Goal: Use online tool/utility: Utilize a website feature to perform a specific function

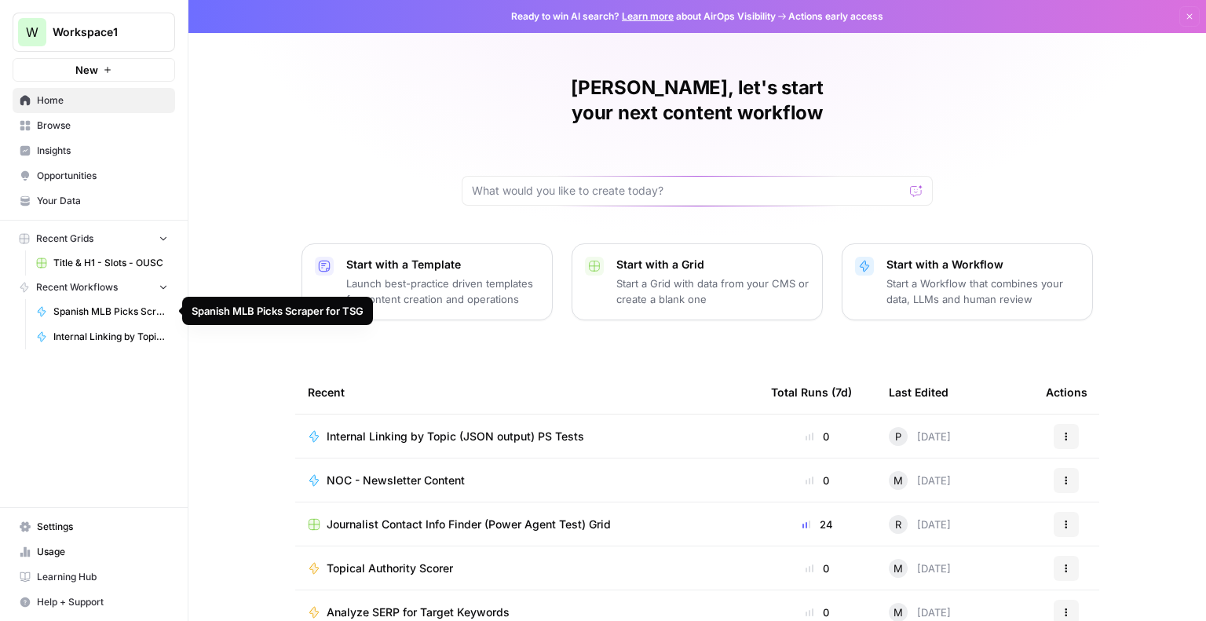
click at [110, 310] on span "Spanish MLB Picks Scraper for TSG" at bounding box center [110, 312] width 115 height 14
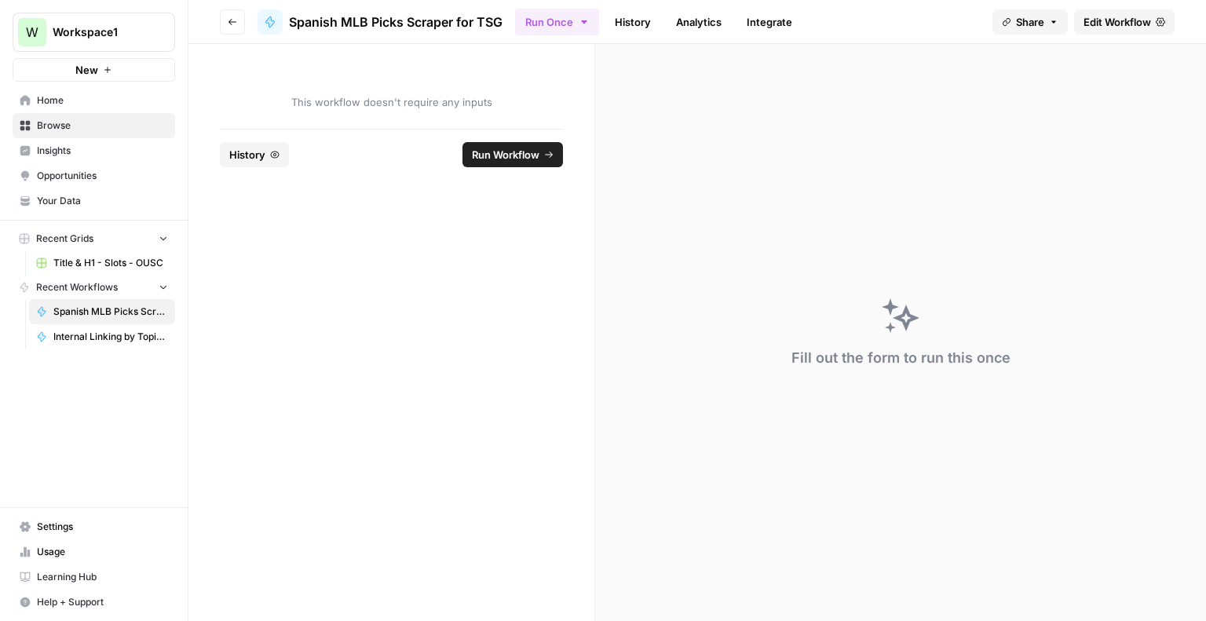
click at [521, 149] on span "Run Workflow" at bounding box center [506, 155] width 68 height 16
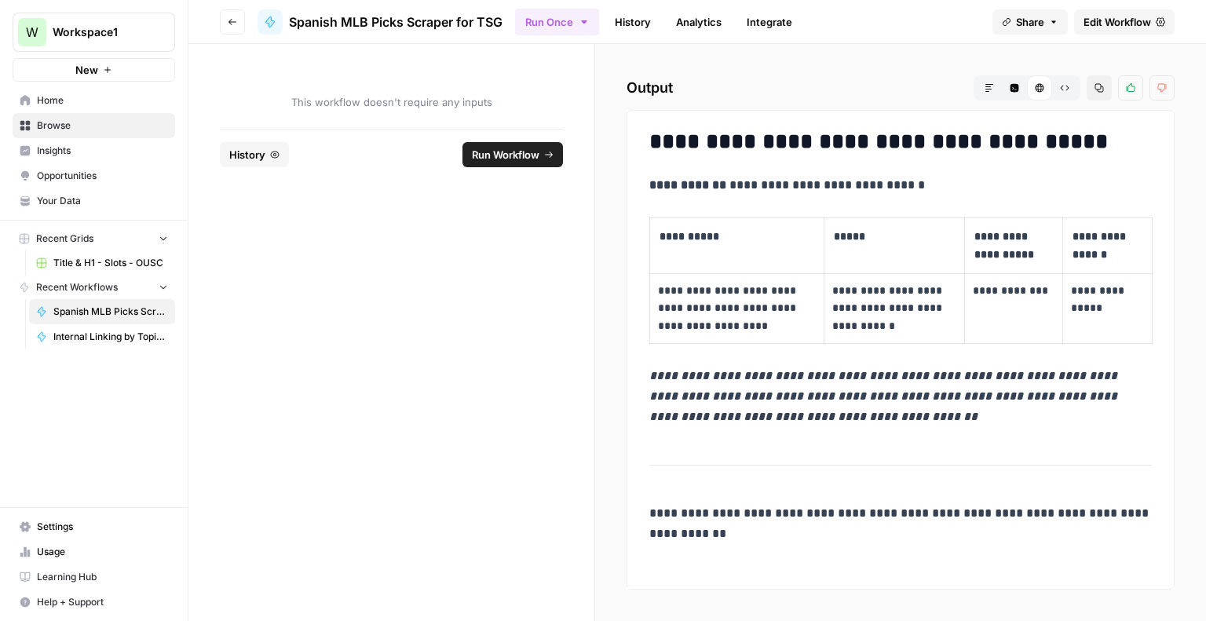
click at [518, 152] on span "Run Workflow" at bounding box center [506, 155] width 68 height 16
click at [524, 153] on span "Run Workflow" at bounding box center [506, 155] width 68 height 16
click at [1083, 12] on link "Edit Workflow" at bounding box center [1124, 21] width 101 height 25
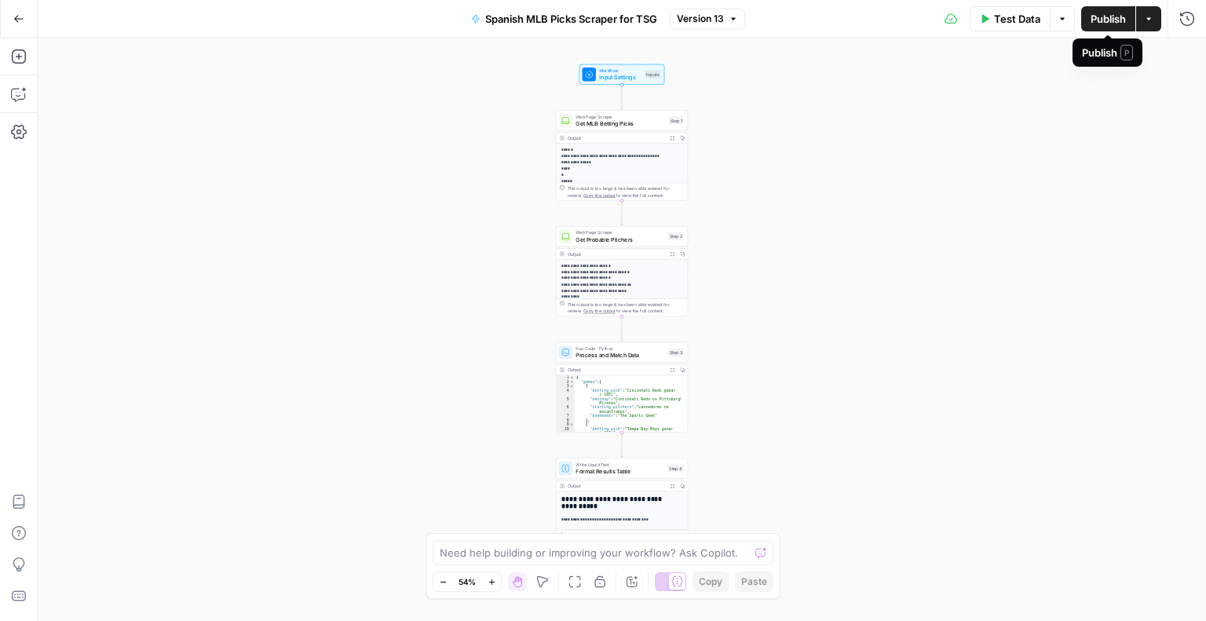
click at [1102, 21] on span "Publish" at bounding box center [1108, 19] width 35 height 16
click at [905, 152] on div "**********" at bounding box center [622, 329] width 1169 height 583
click at [1014, 31] on div "Test Data Options Publish Actions Run History" at bounding box center [976, 18] width 462 height 37
click at [1018, 19] on span "Test Data" at bounding box center [1017, 19] width 46 height 16
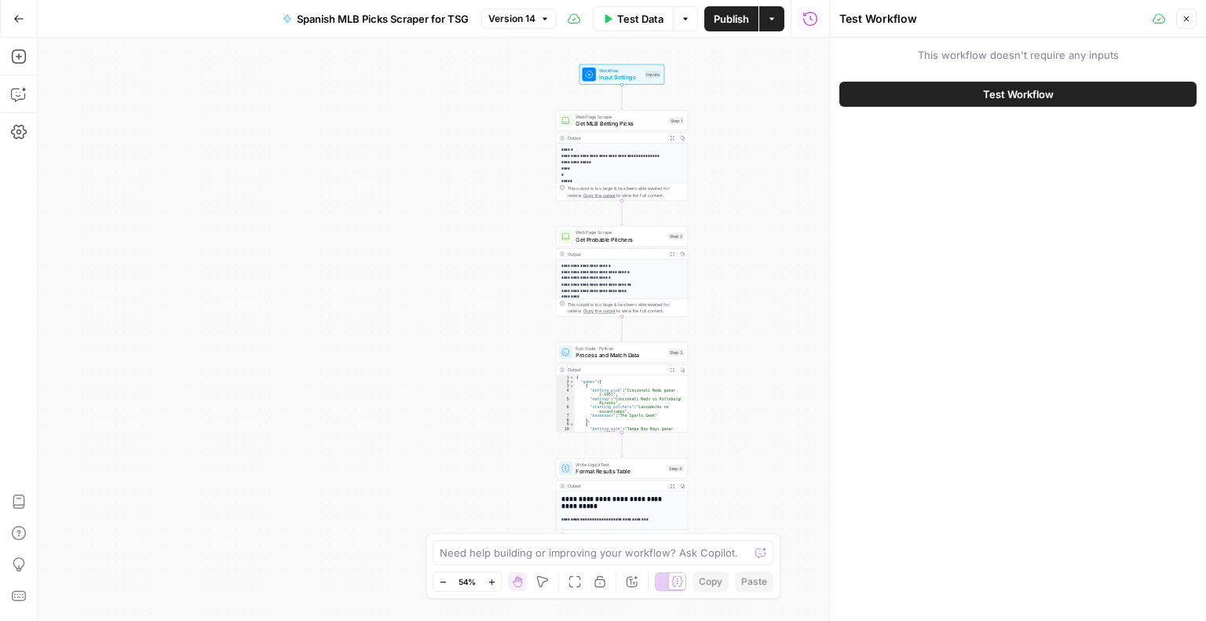
click at [996, 92] on span "Test Workflow" at bounding box center [1018, 94] width 71 height 16
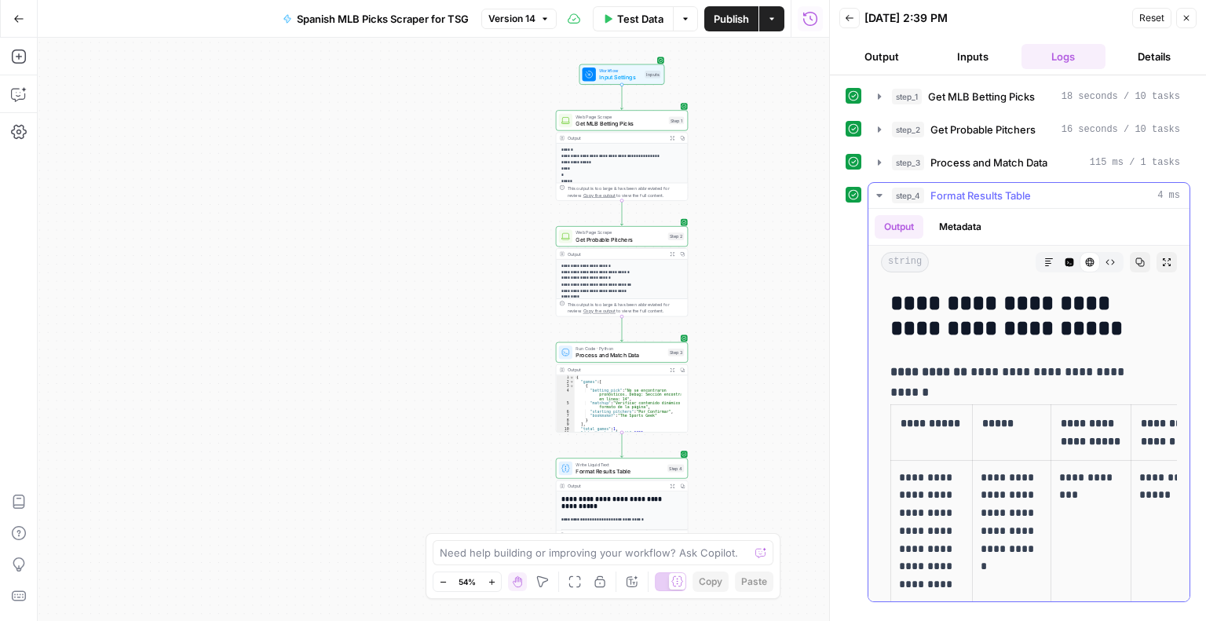
drag, startPoint x: 1205, startPoint y: 335, endPoint x: 1184, endPoint y: 330, distance: 21.7
click at [1184, 330] on div "**********" at bounding box center [1018, 348] width 376 height 546
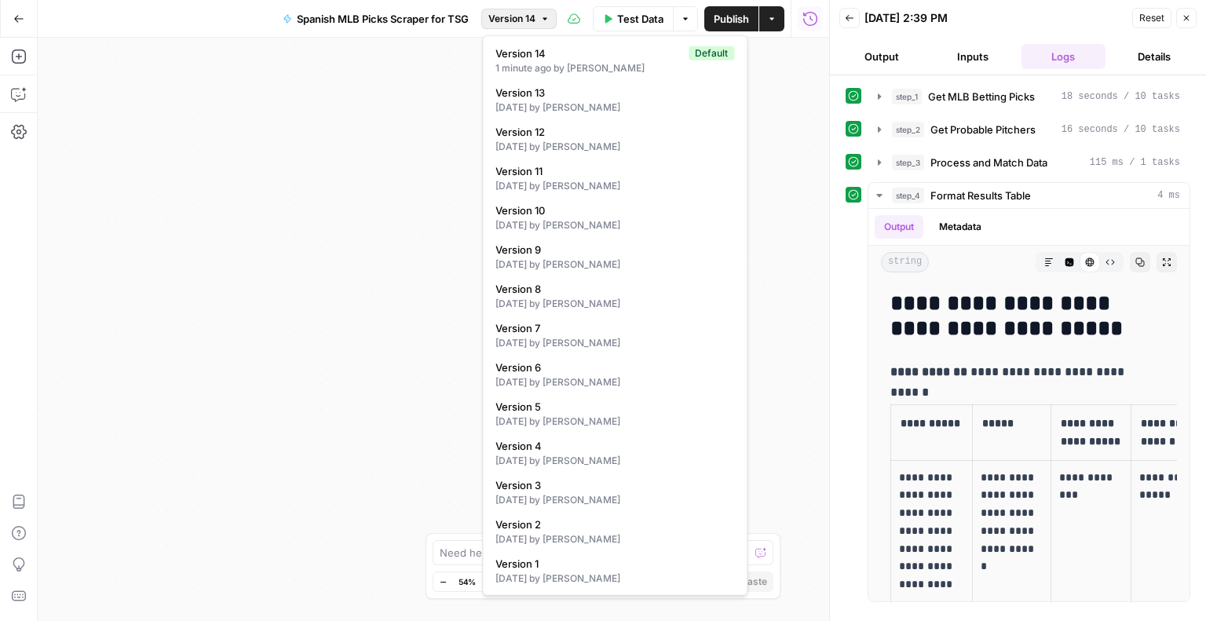
click at [549, 20] on icon "button" at bounding box center [544, 18] width 9 height 9
click at [531, 305] on div "[DATE] by [PERSON_NAME]" at bounding box center [615, 304] width 239 height 14
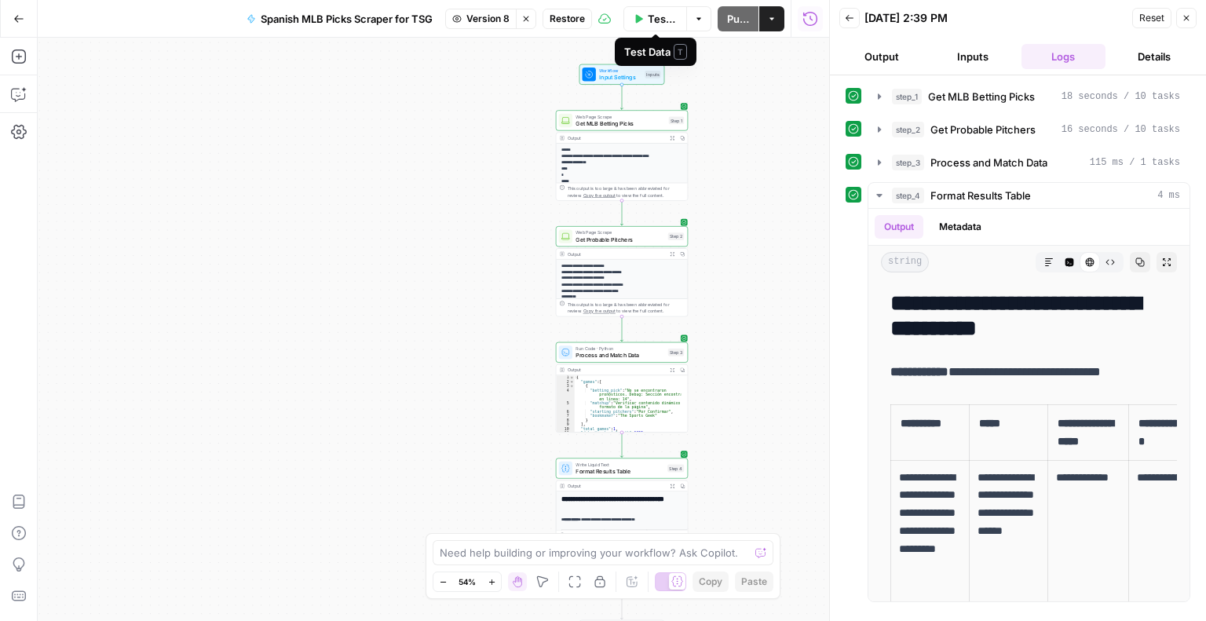
click at [658, 21] on span "Test Data" at bounding box center [662, 19] width 29 height 16
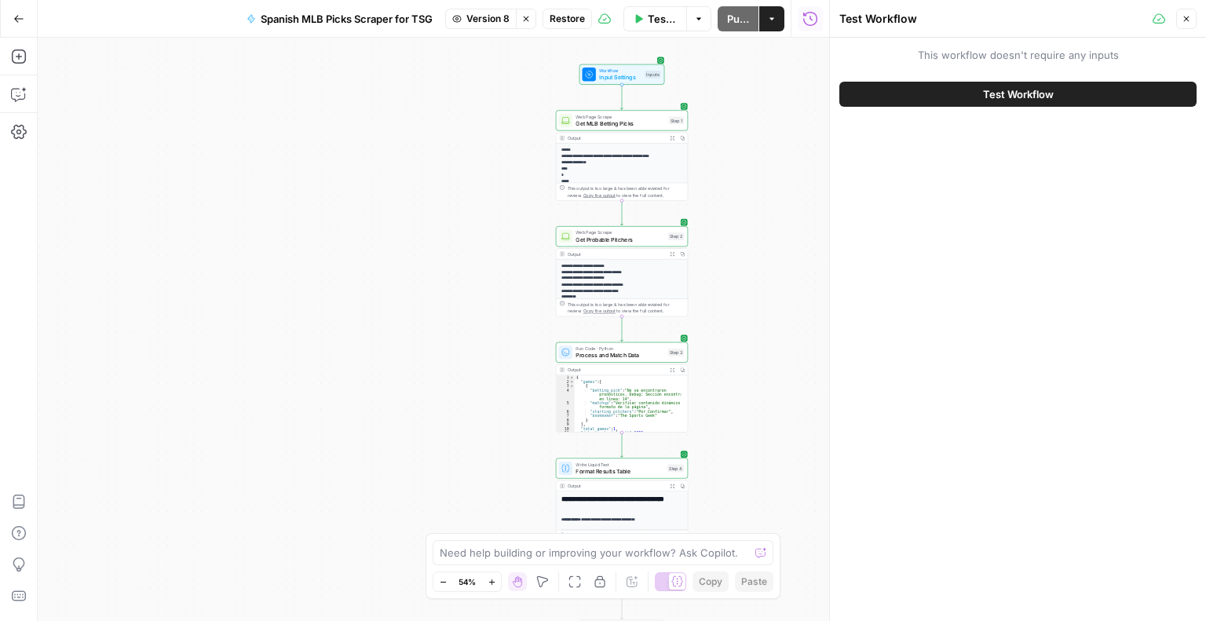
click at [1006, 93] on span "Test Workflow" at bounding box center [1018, 94] width 71 height 16
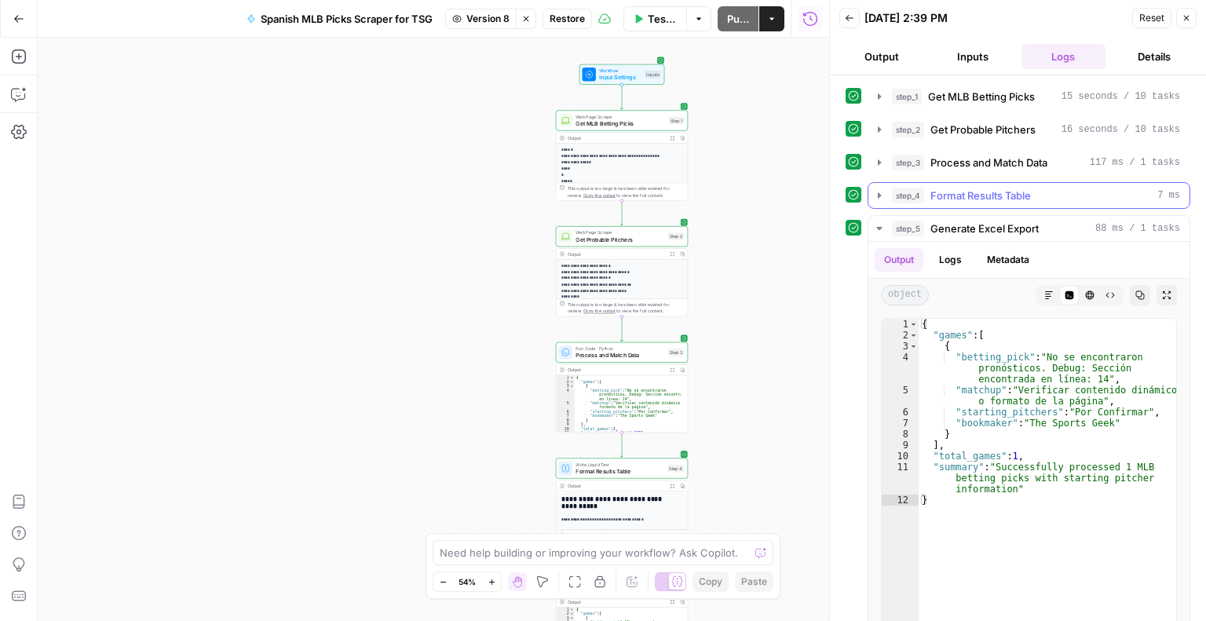
click at [980, 188] on span "Format Results Table" at bounding box center [981, 196] width 101 height 16
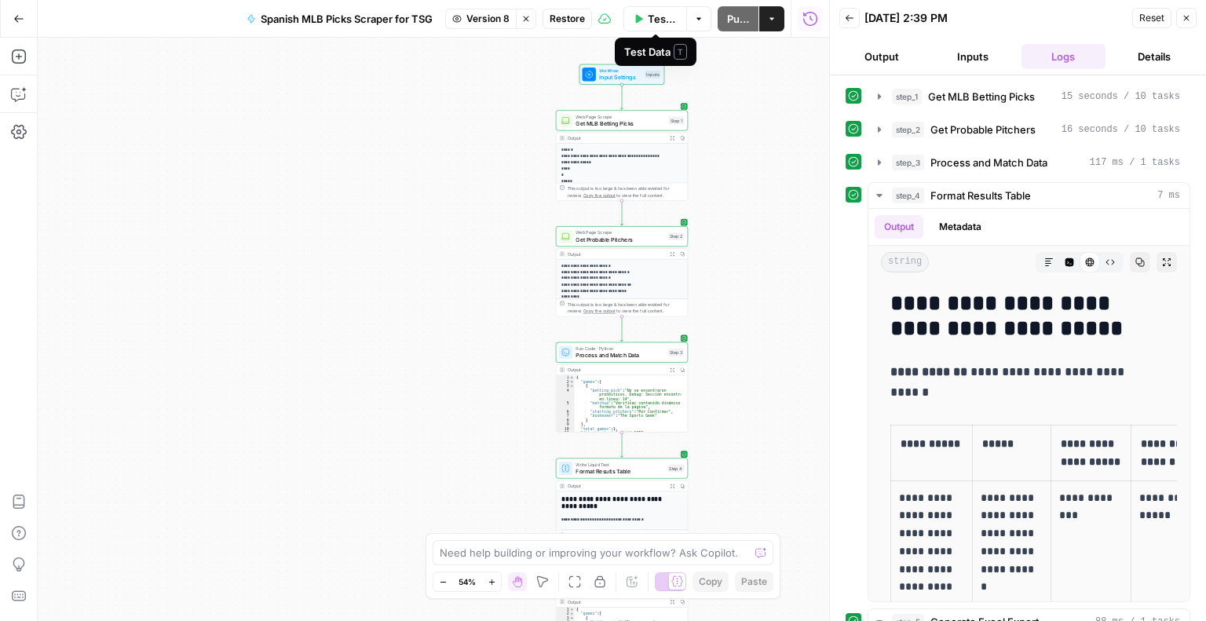
click at [646, 20] on button "Test Data" at bounding box center [656, 18] width 64 height 25
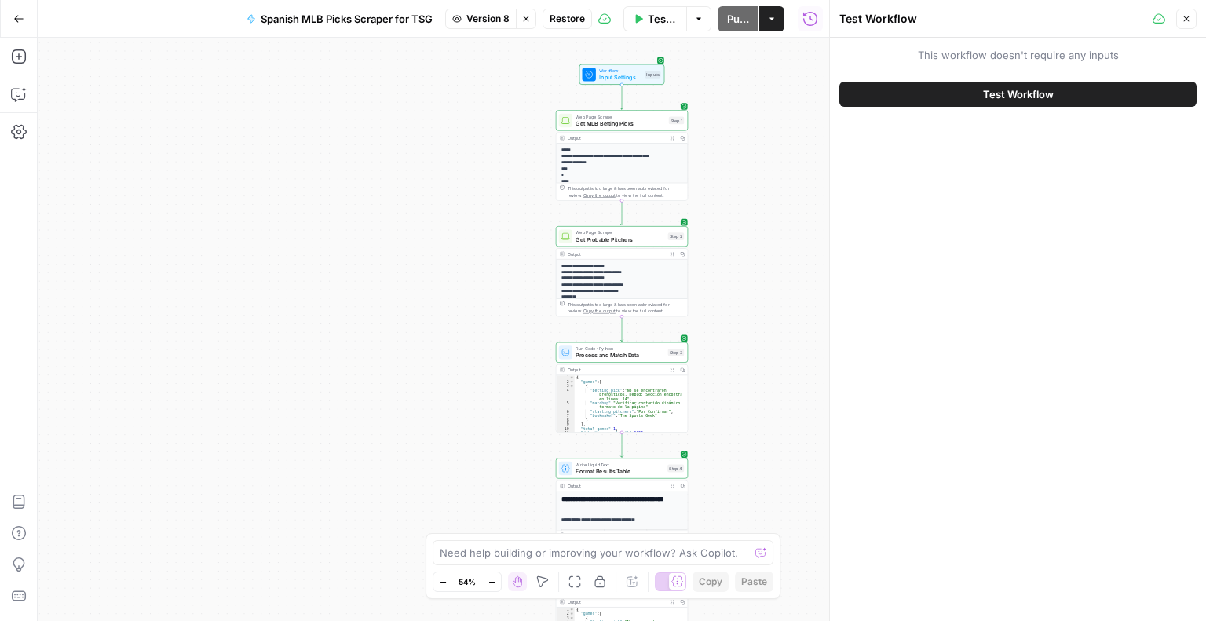
click at [914, 89] on button "Test Workflow" at bounding box center [1017, 94] width 357 height 25
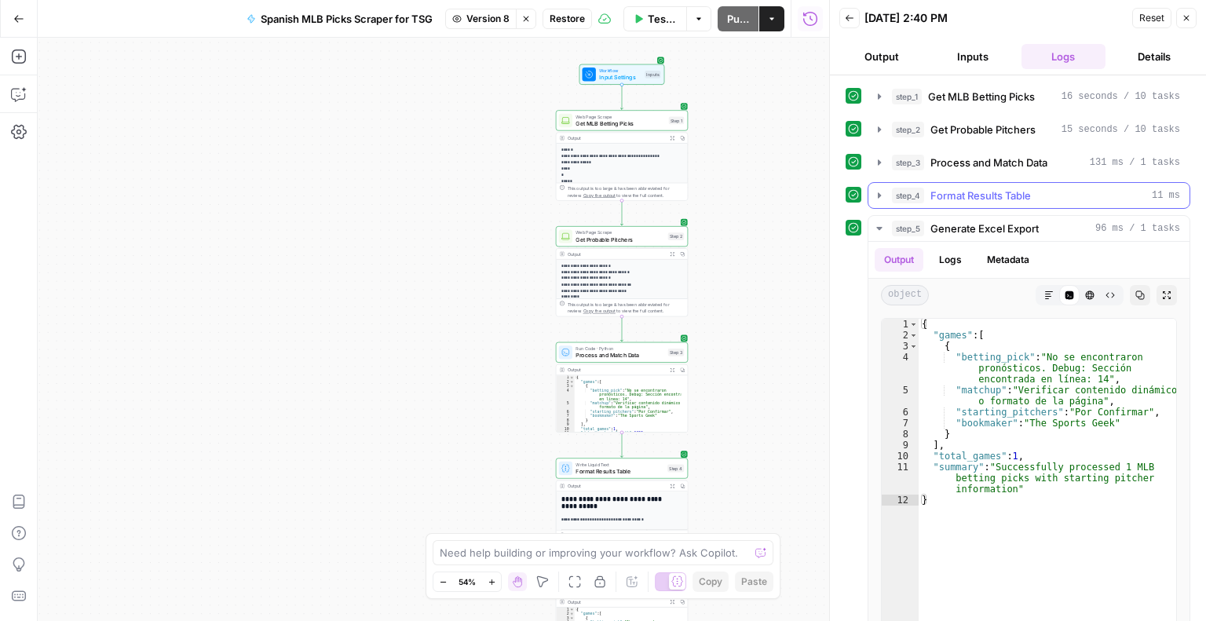
click at [977, 197] on span "Format Results Table" at bounding box center [981, 196] width 101 height 16
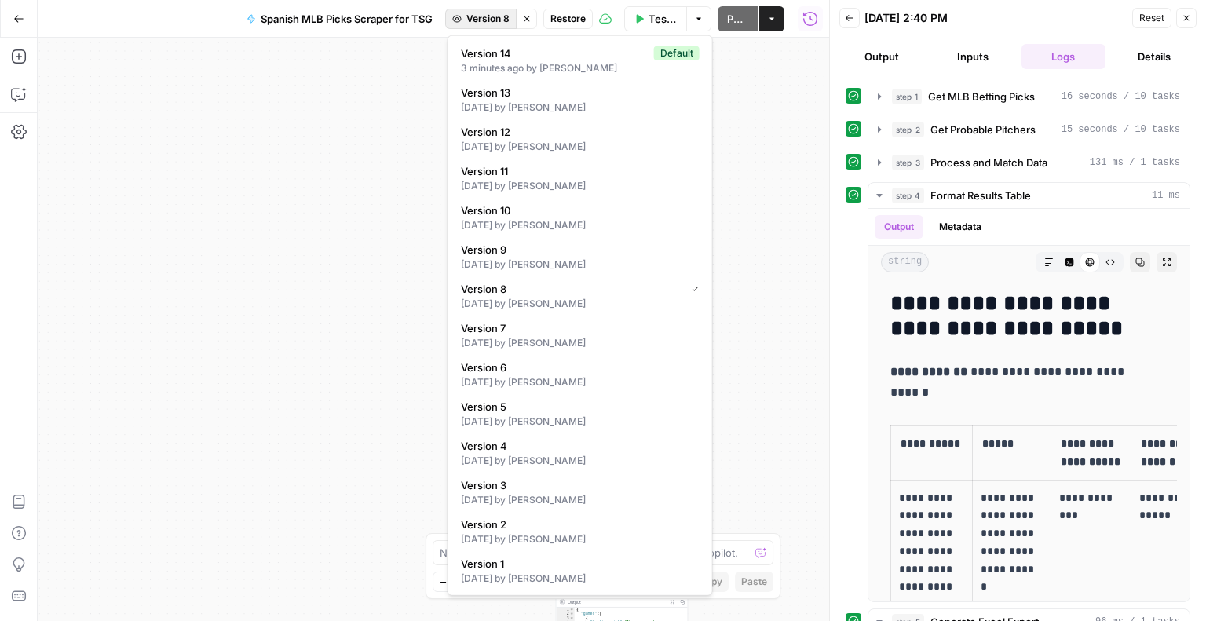
click at [505, 21] on span "Version 8" at bounding box center [487, 19] width 43 height 14
click at [517, 109] on div "[DATE] by [PERSON_NAME]" at bounding box center [580, 108] width 239 height 14
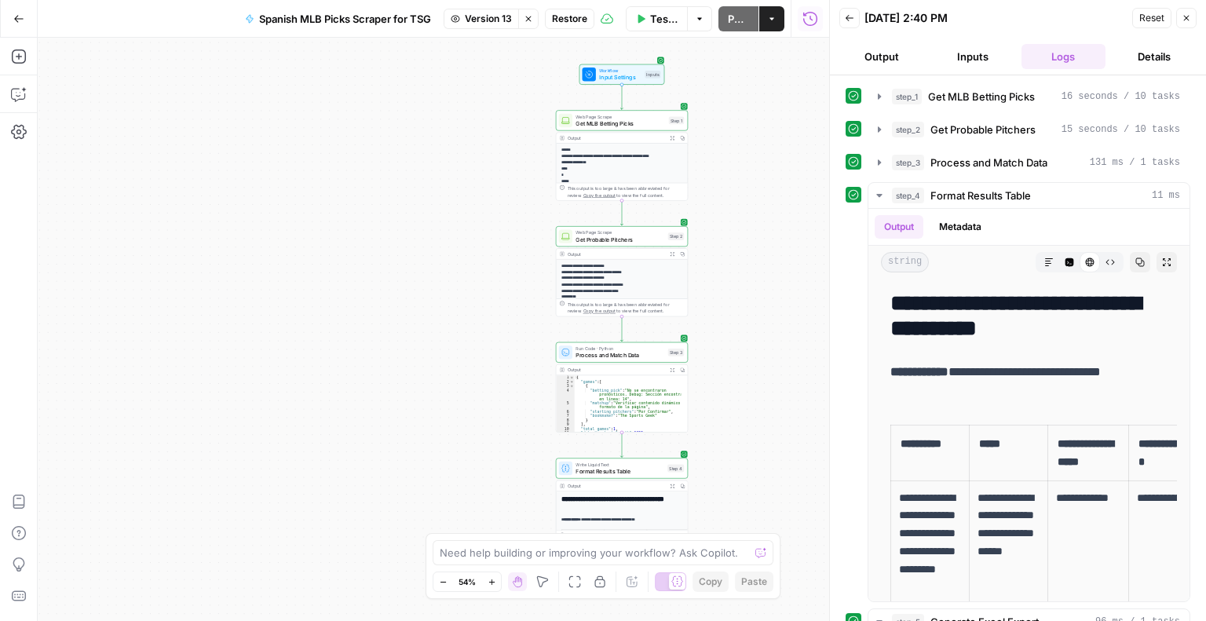
click at [645, 9] on button "Test Data" at bounding box center [657, 18] width 62 height 25
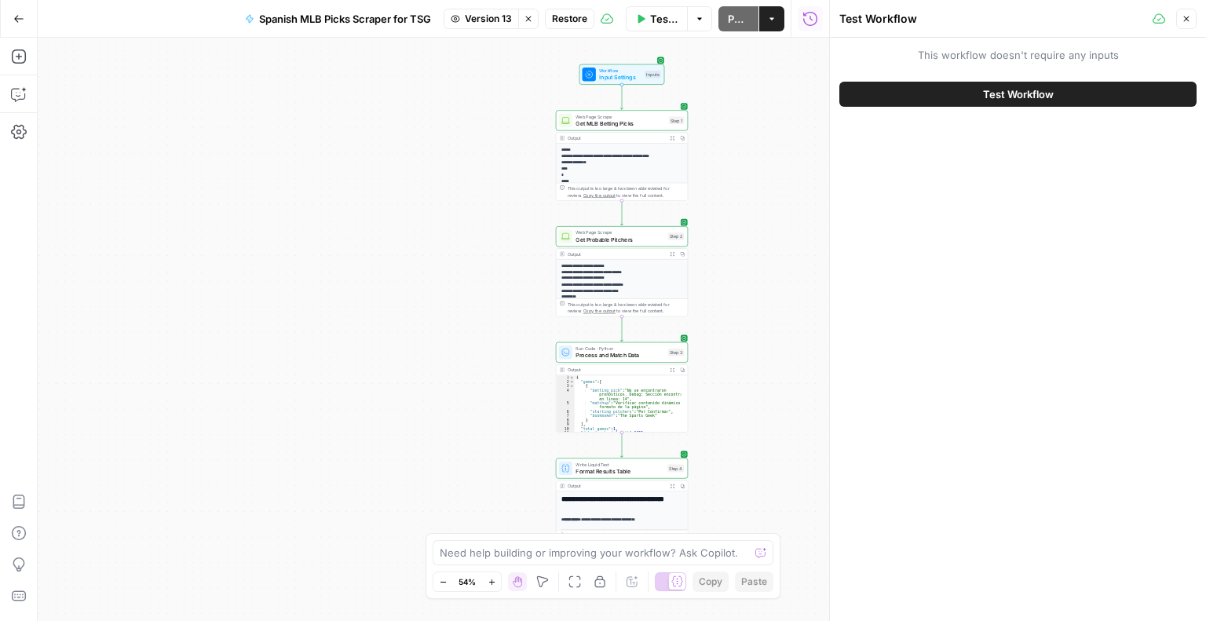
click at [996, 99] on span "Test Workflow" at bounding box center [1018, 94] width 71 height 16
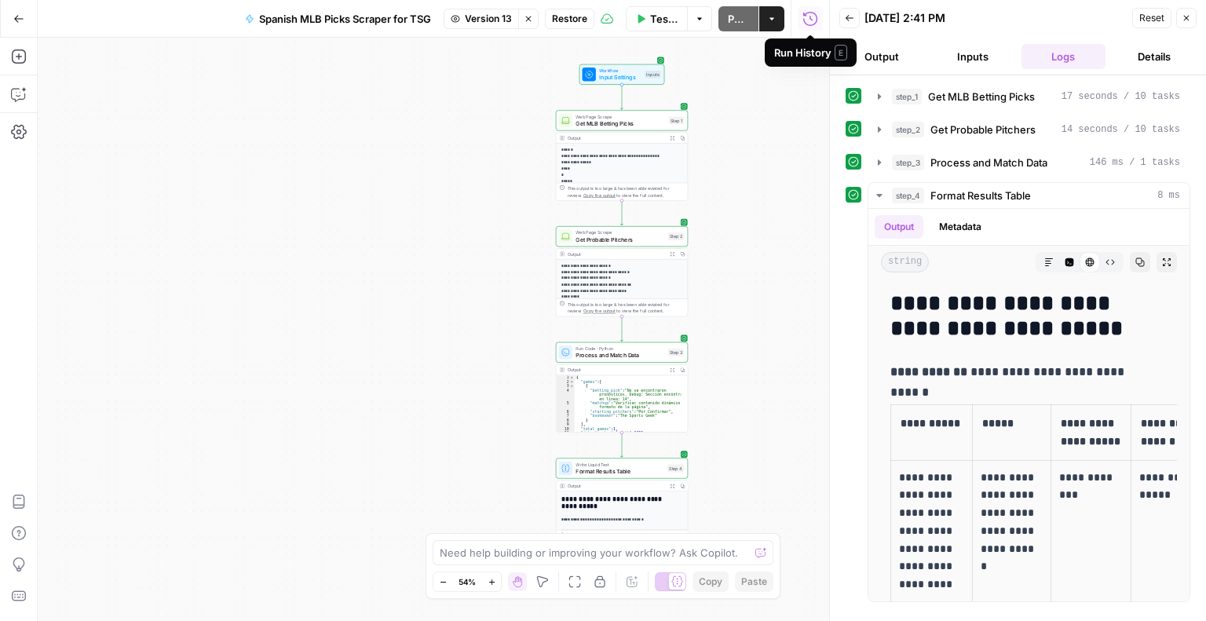
click at [649, 20] on button "Test Data" at bounding box center [657, 18] width 62 height 25
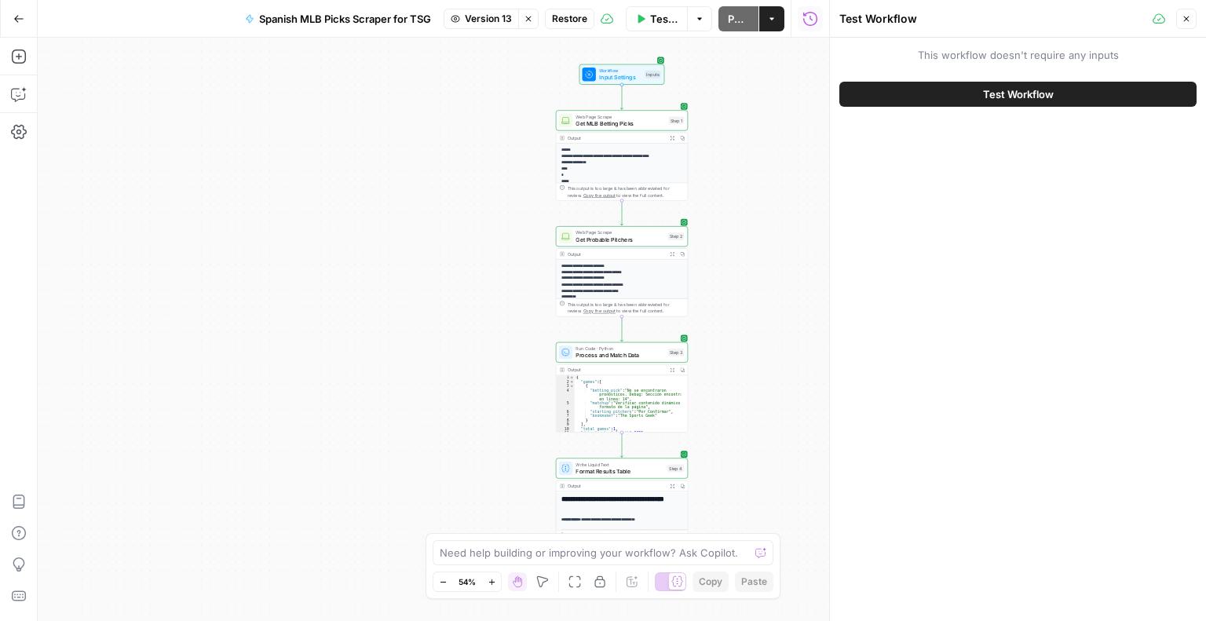
click at [918, 87] on button "Test Workflow" at bounding box center [1017, 94] width 357 height 25
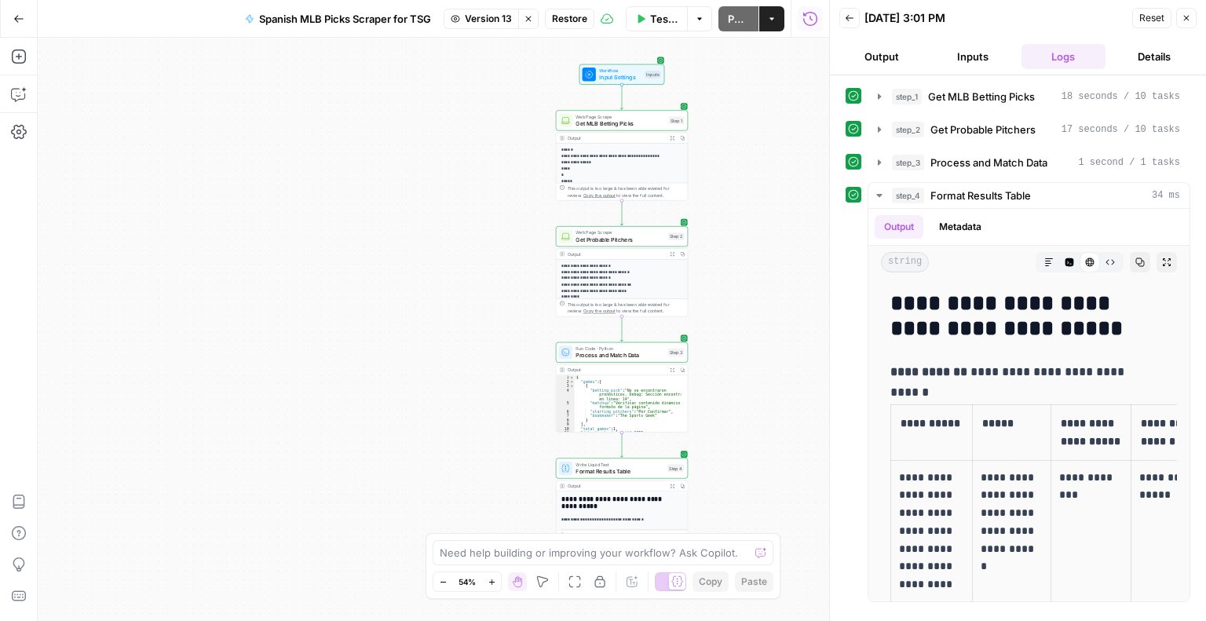
click at [795, 509] on div "**********" at bounding box center [434, 329] width 792 height 583
click at [649, 16] on button "Test Data" at bounding box center [657, 18] width 62 height 25
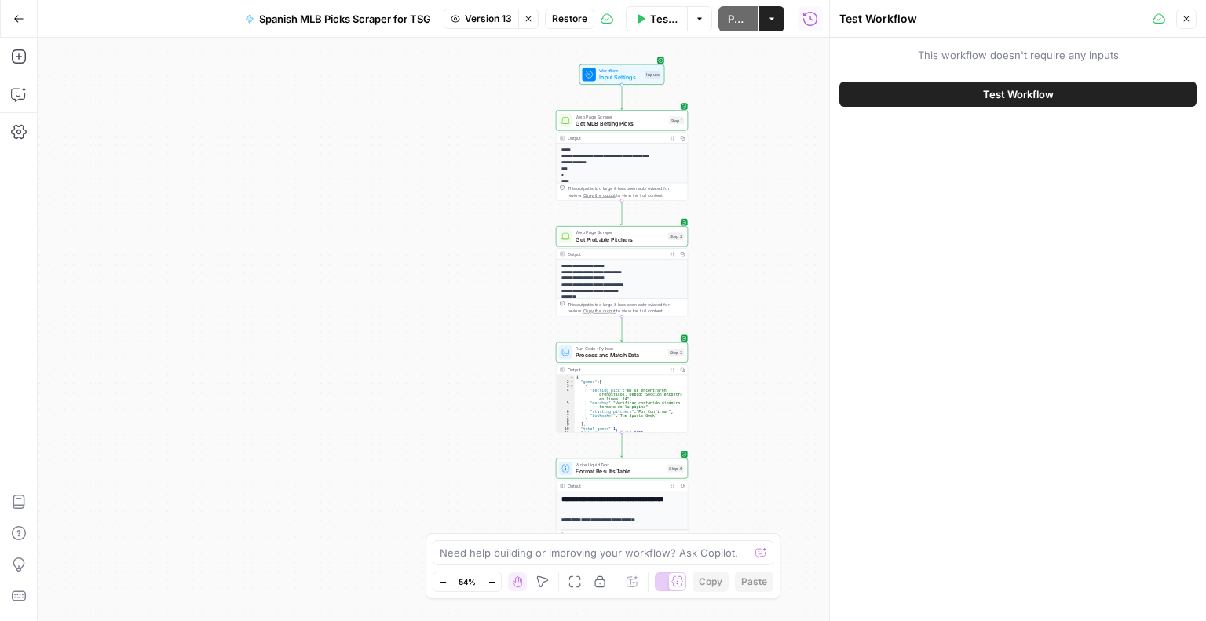
click at [924, 97] on button "Test Workflow" at bounding box center [1017, 94] width 357 height 25
